Goal: Task Accomplishment & Management: Use online tool/utility

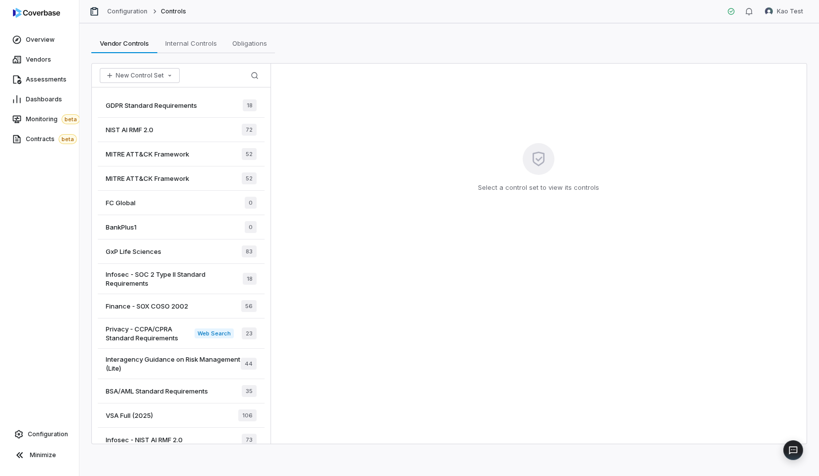
click at [183, 160] on div "MITRE ATT&CK Framework 52" at bounding box center [181, 154] width 167 height 24
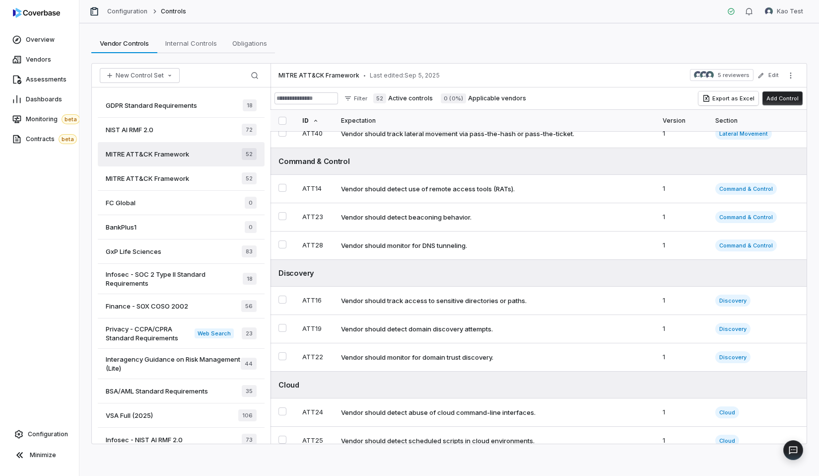
scroll to position [1034, 0]
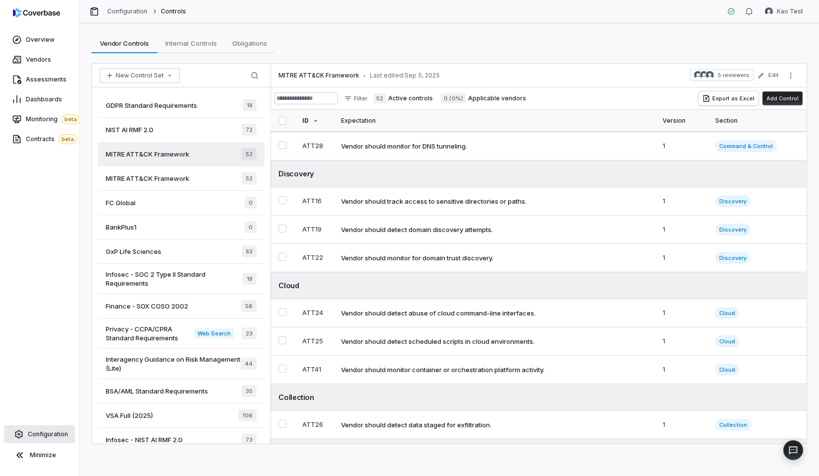
click at [64, 439] on link "Configuration" at bounding box center [39, 434] width 71 height 18
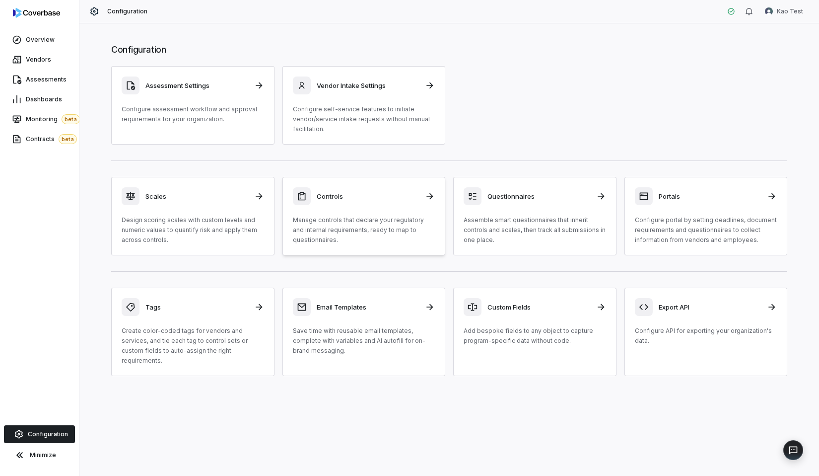
click at [339, 214] on div "Controls Manage controls that declare your regulatory and internal requirements…" at bounding box center [364, 216] width 142 height 58
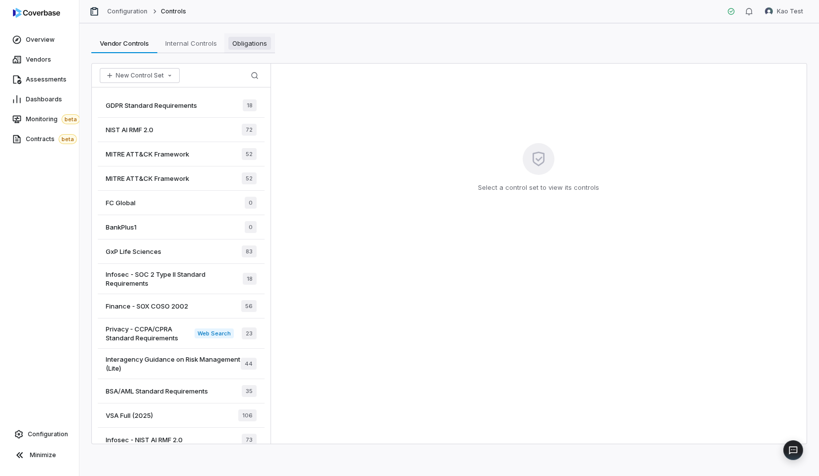
click at [254, 51] on link "Obligations Obligations" at bounding box center [249, 43] width 51 height 20
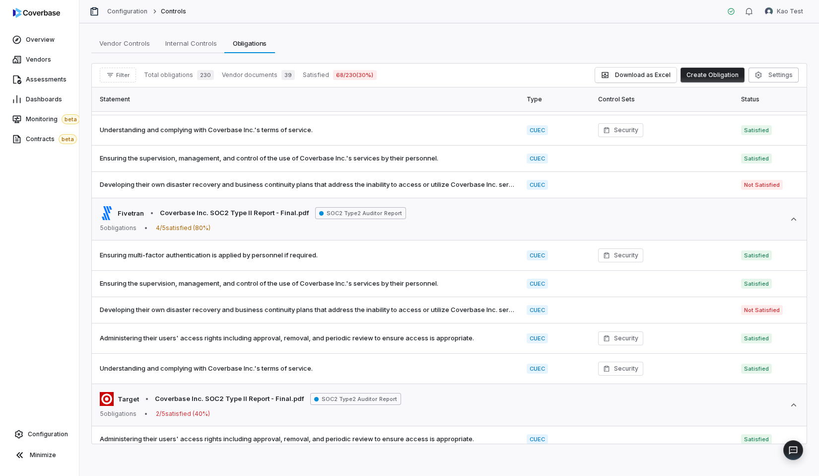
scroll to position [1056, 0]
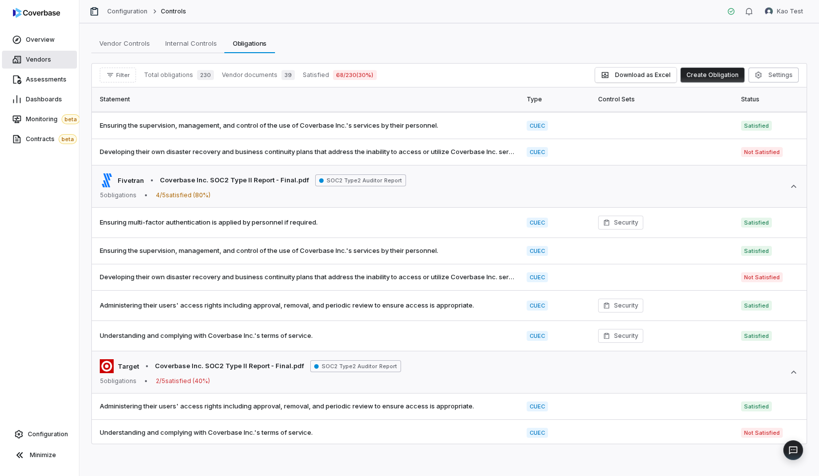
click at [19, 60] on icon at bounding box center [17, 60] width 10 height 10
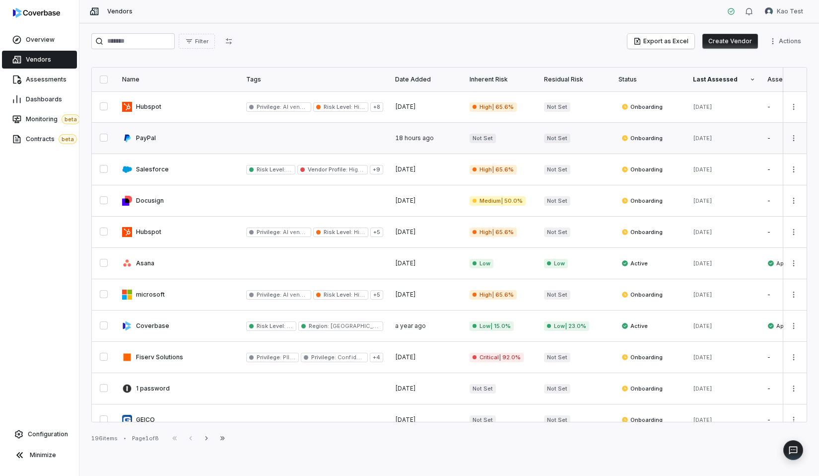
click at [179, 139] on link at bounding box center [178, 138] width 124 height 31
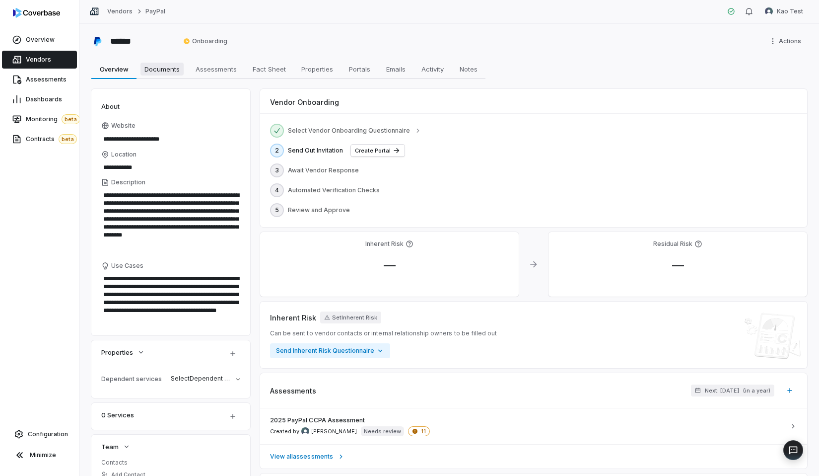
click at [146, 69] on span "Documents" at bounding box center [162, 69] width 43 height 13
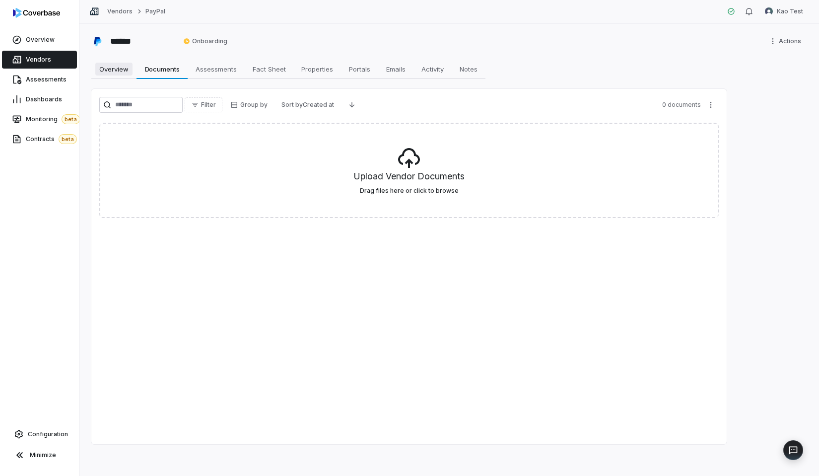
click at [125, 75] on link "Overview Overview" at bounding box center [113, 69] width 45 height 20
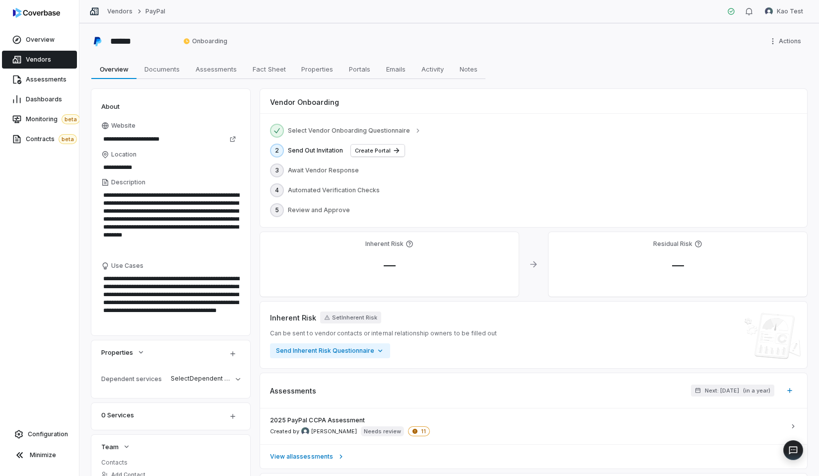
type textarea "*"
click at [802, 6] on html "**********" at bounding box center [409, 238] width 819 height 476
click at [767, 93] on div "Log out" at bounding box center [767, 91] width 76 height 16
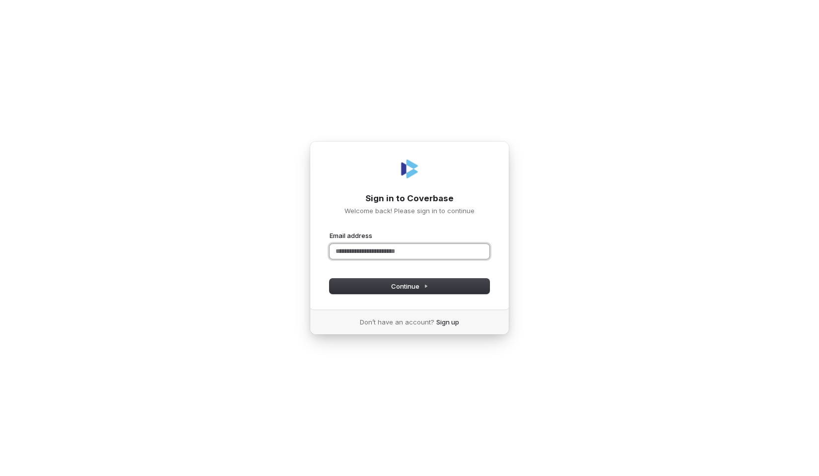
paste input "**********"
click at [416, 292] on button "Continue" at bounding box center [410, 286] width 160 height 15
type input "**********"
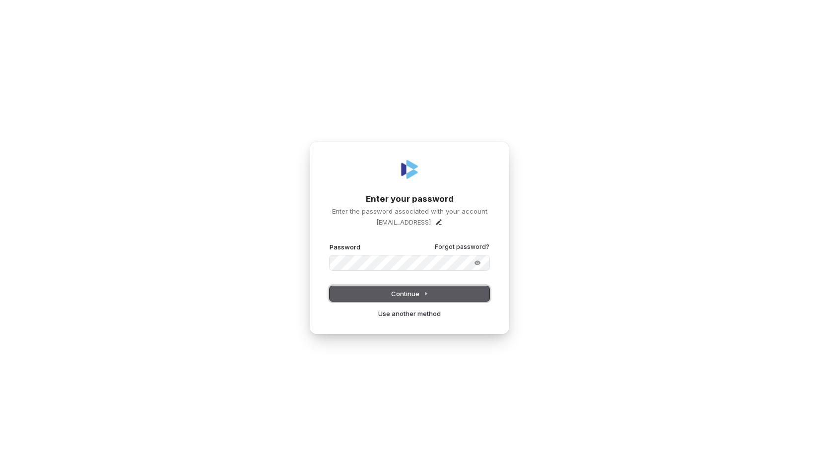
click at [391, 295] on span "Continue" at bounding box center [409, 293] width 37 height 9
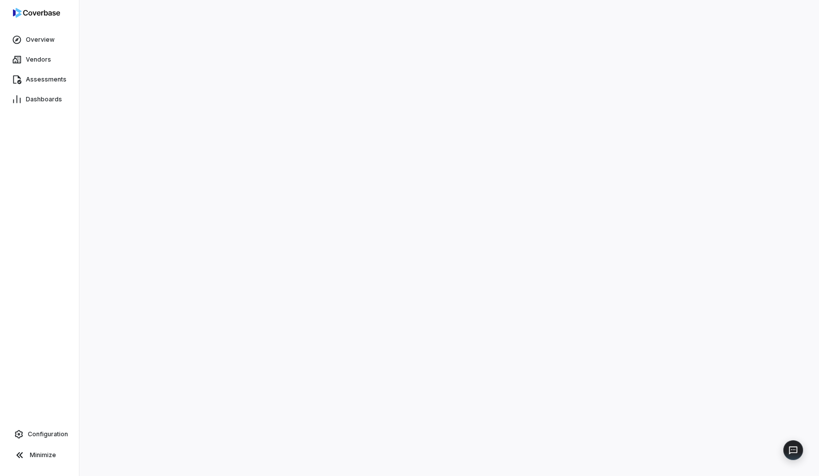
click at [0, 475] on nordpass-portal at bounding box center [0, 476] width 0 height 0
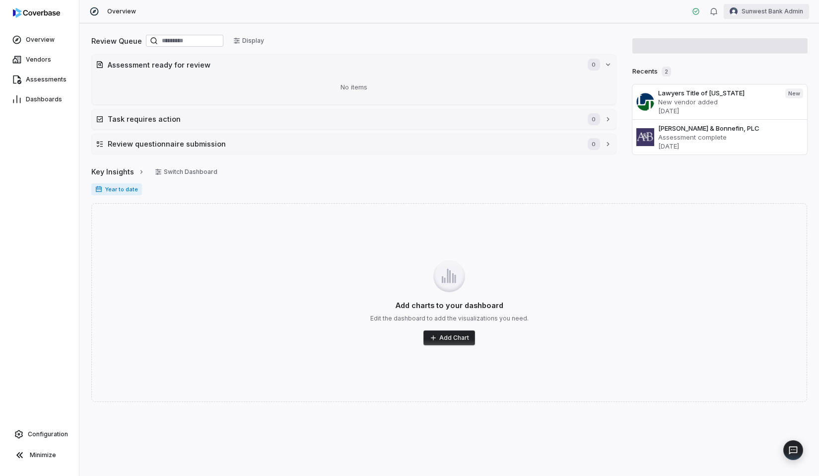
click at [759, 14] on html "Overview Vendors Assessments Dashboards Configuration Minimize Overview Sunwest…" at bounding box center [409, 238] width 819 height 476
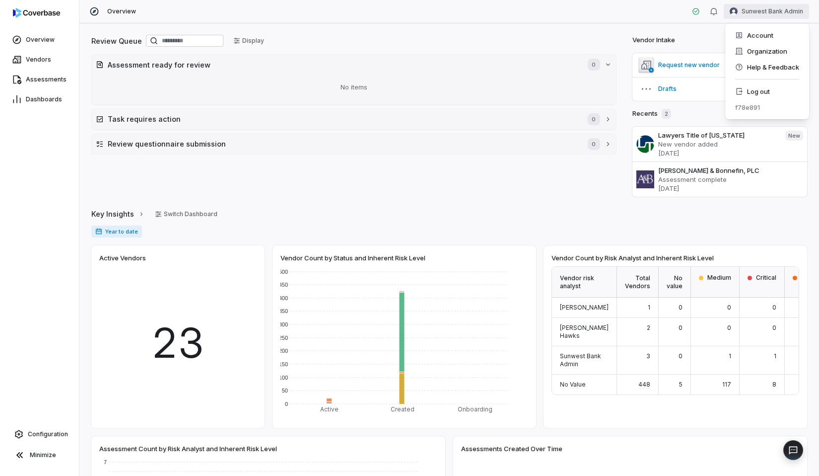
click at [702, 36] on html "Overview Vendors Assessments Dashboards Configuration Minimize Overview Sunwest…" at bounding box center [409, 238] width 819 height 476
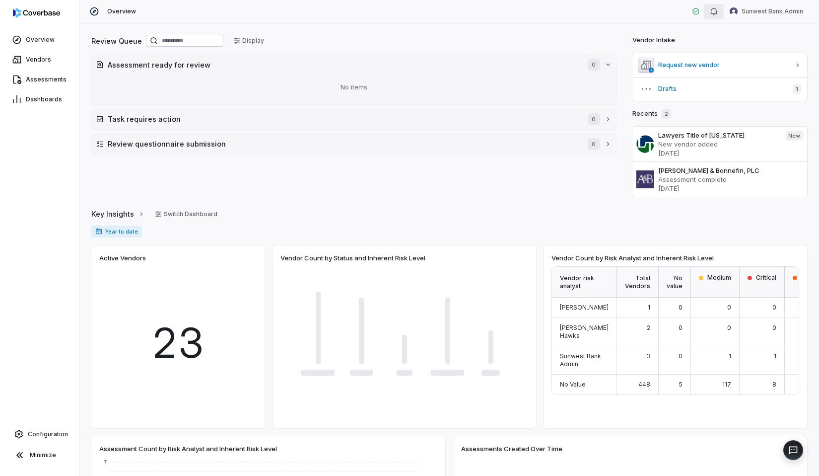
click at [709, 18] on button "button" at bounding box center [714, 11] width 20 height 15
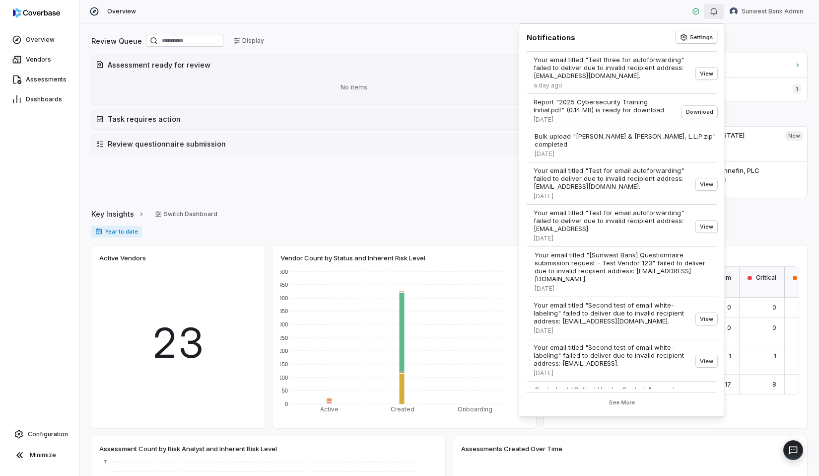
click at [423, 39] on div "Review Queue Display" at bounding box center [353, 41] width 525 height 17
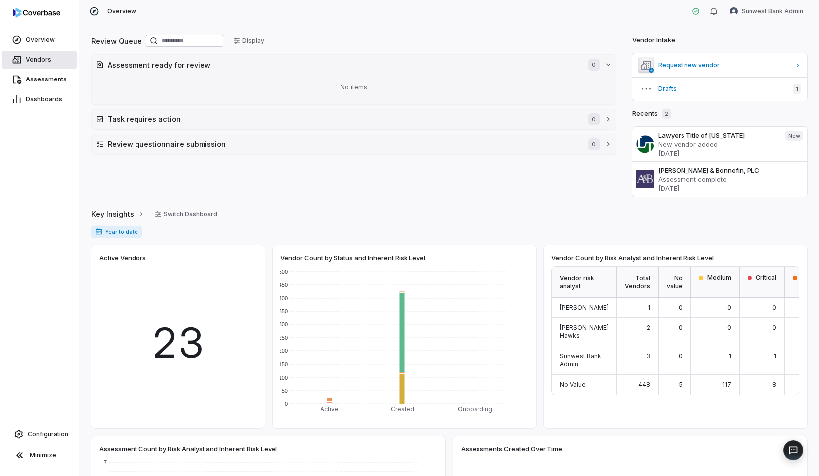
click at [61, 59] on link "Vendors" at bounding box center [39, 60] width 75 height 18
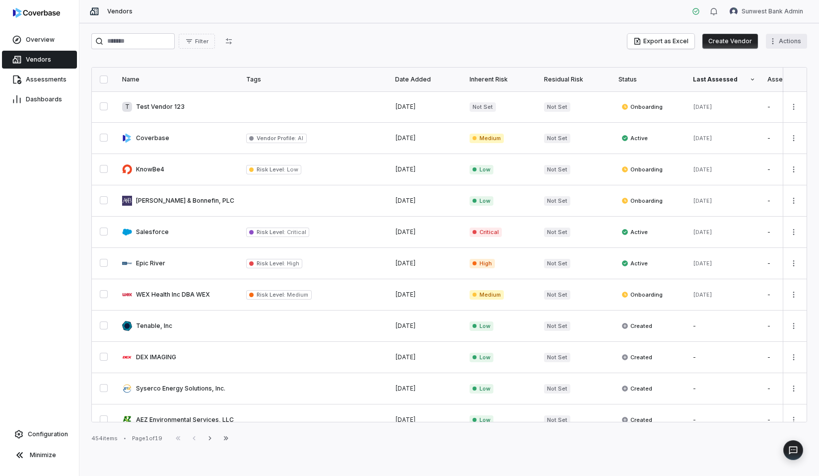
click at [790, 44] on html "Overview Vendors Assessments Dashboards Configuration Minimize Vendors Sunwest …" at bounding box center [409, 238] width 819 height 476
click at [722, 80] on div "Bulk Upload Vendor Documents" at bounding box center [742, 79] width 121 height 16
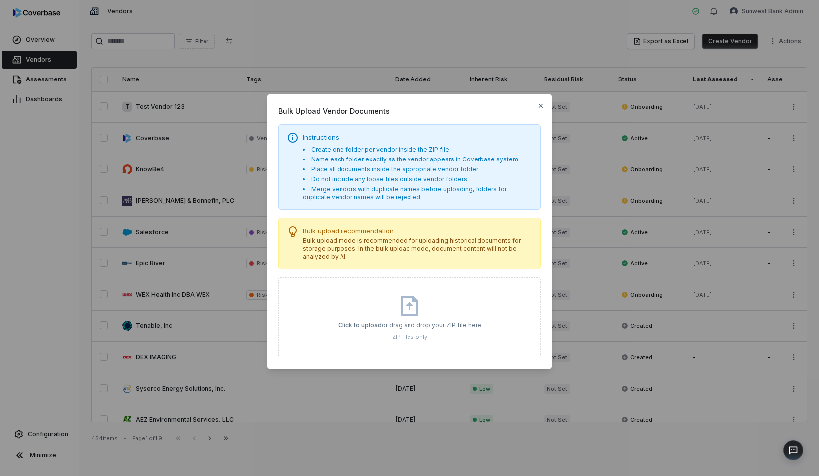
click at [426, 308] on div "Click to upload or drag and drop your ZIP file here ZIP files only" at bounding box center [409, 316] width 143 height 47
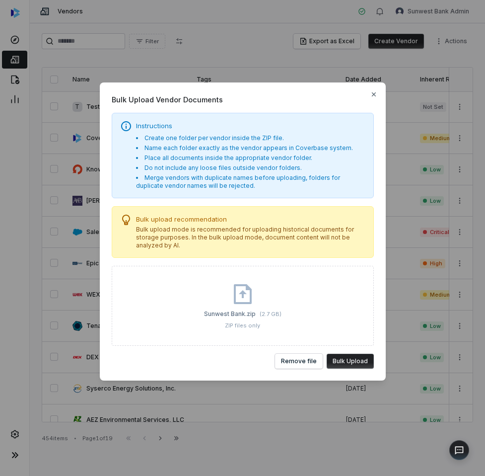
click at [353, 356] on button "Bulk Upload" at bounding box center [350, 361] width 47 height 15
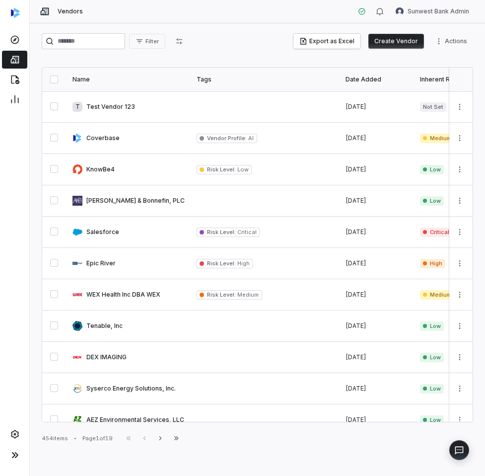
click at [228, 21] on div "Vendors Sunwest Bank Admin" at bounding box center [257, 11] width 455 height 23
click at [453, 48] on html "Vendors Sunwest Bank Admin Filter Export as Excel Create Vendor Actions Name Ta…" at bounding box center [242, 238] width 485 height 476
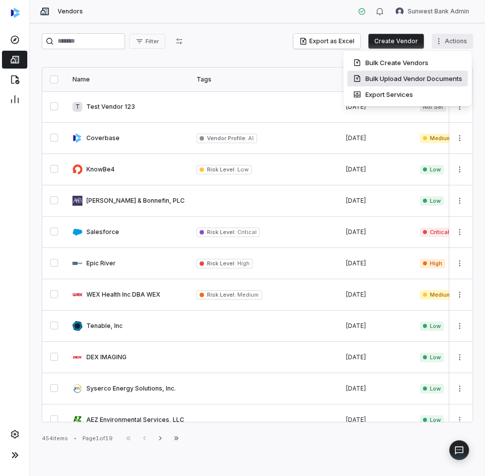
click at [432, 80] on div "Bulk Upload Vendor Documents" at bounding box center [408, 79] width 121 height 16
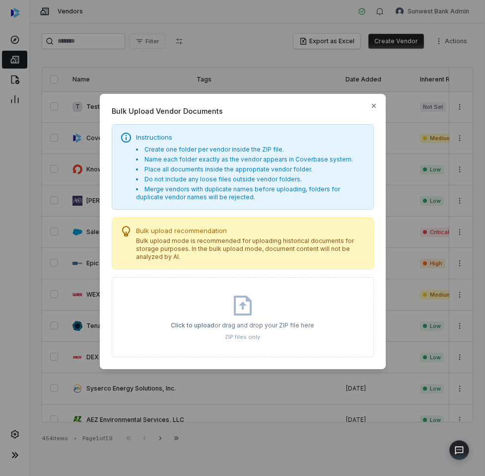
click at [250, 305] on icon at bounding box center [243, 305] width 18 height 20
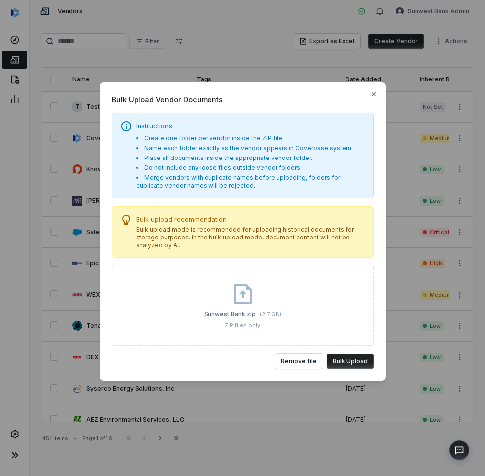
click at [350, 359] on button "Bulk Upload" at bounding box center [350, 361] width 47 height 15
